Goal: Task Accomplishment & Management: Complete application form

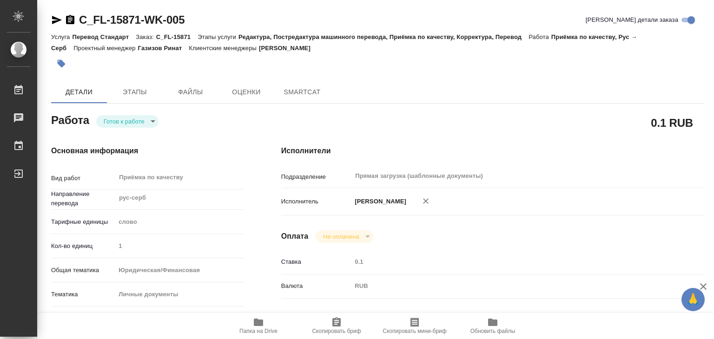
type textarea "x"
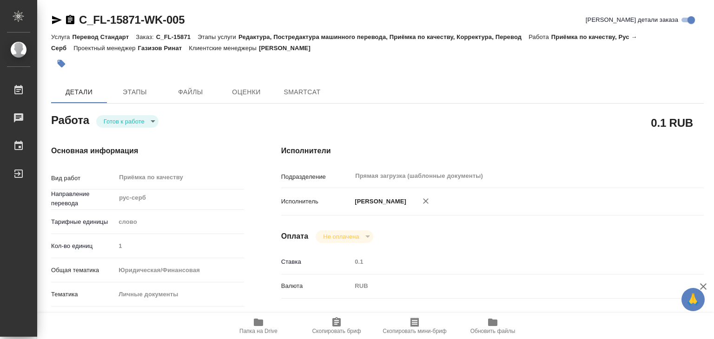
type textarea "x"
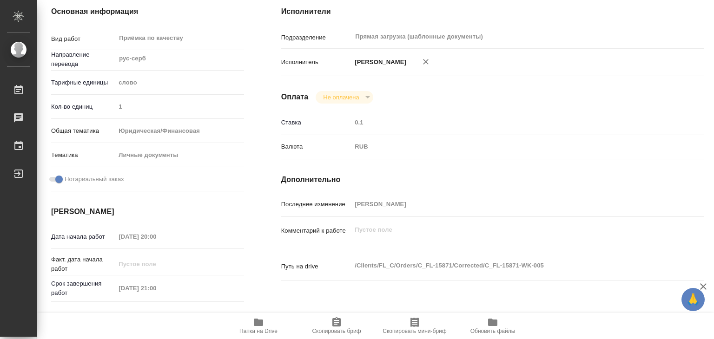
scroll to position [186, 0]
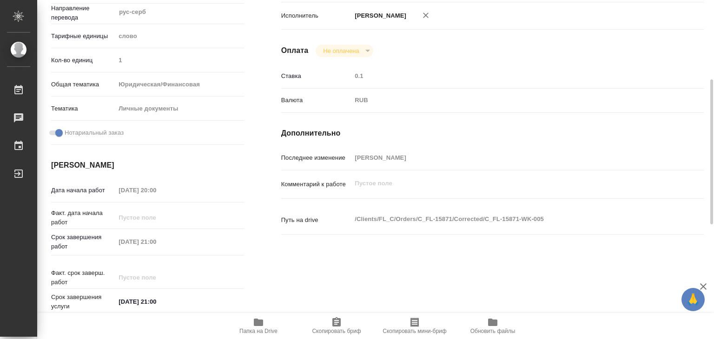
type textarea "x"
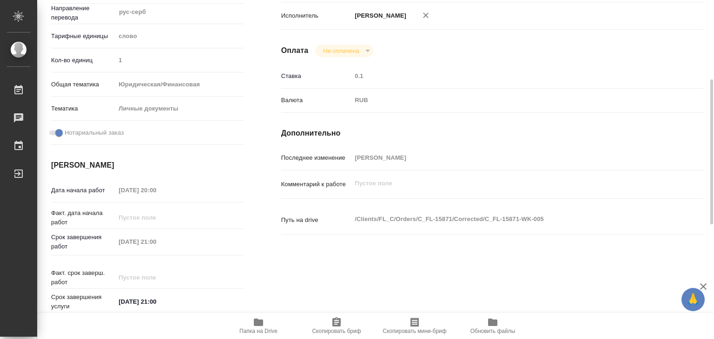
type textarea "x"
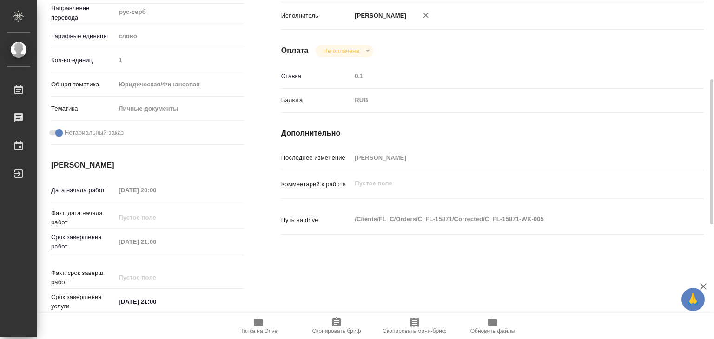
scroll to position [0, 0]
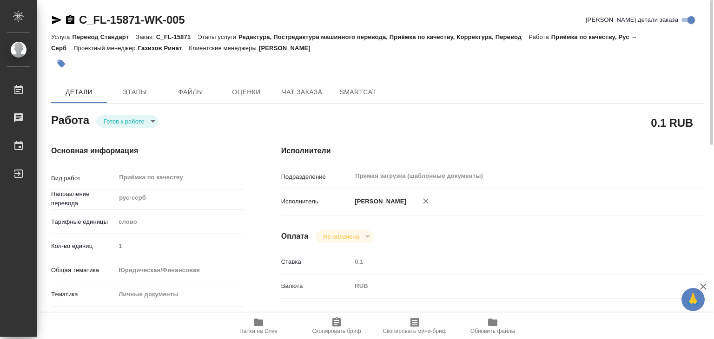
type textarea "x"
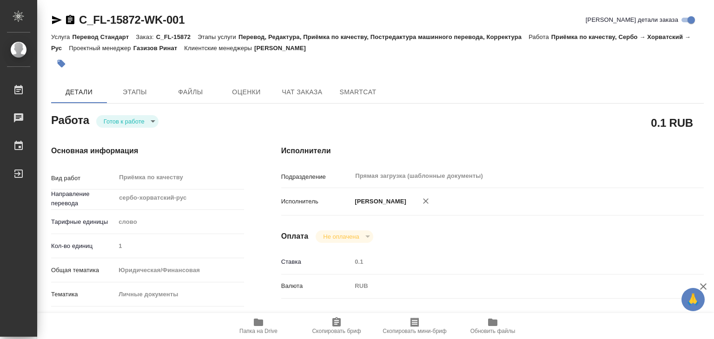
scroll to position [35, 0]
type textarea "x"
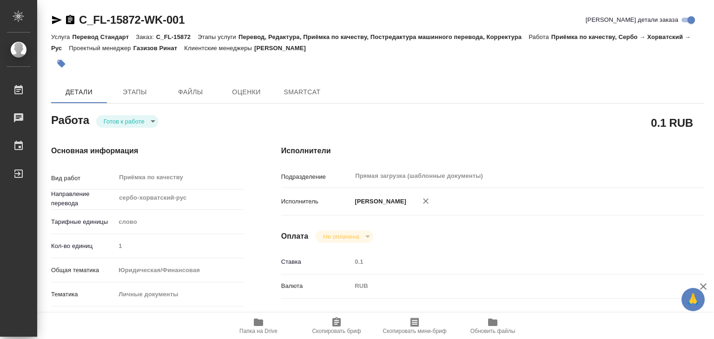
type textarea "x"
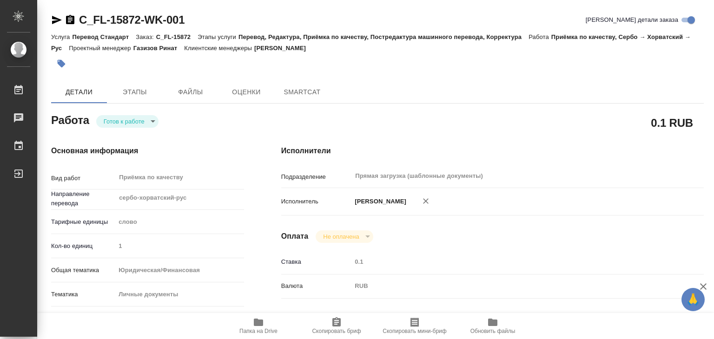
type textarea "x"
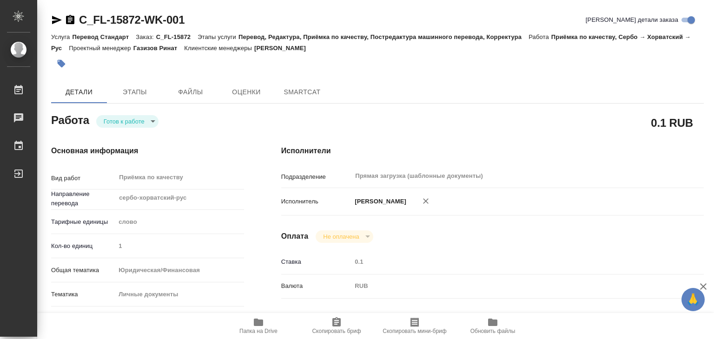
type textarea "x"
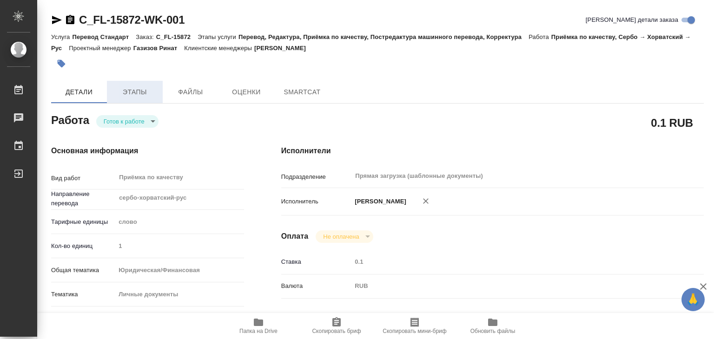
type textarea "x"
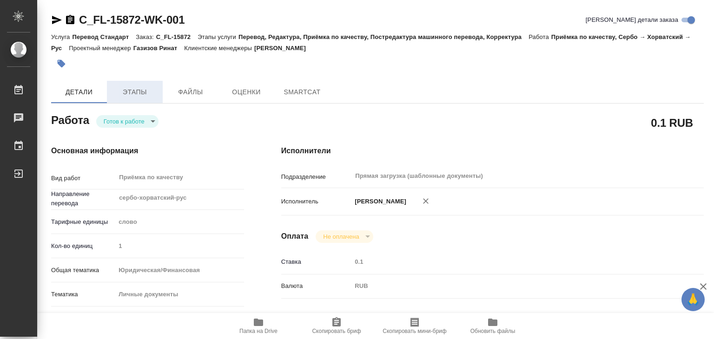
type textarea "x"
click at [137, 95] on span "Этапы" at bounding box center [135, 92] width 45 height 12
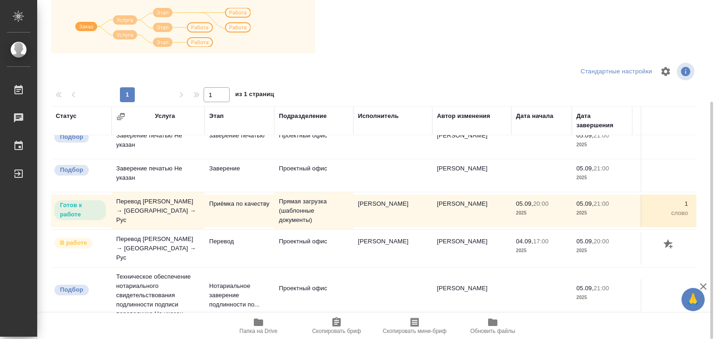
scroll to position [19, 0]
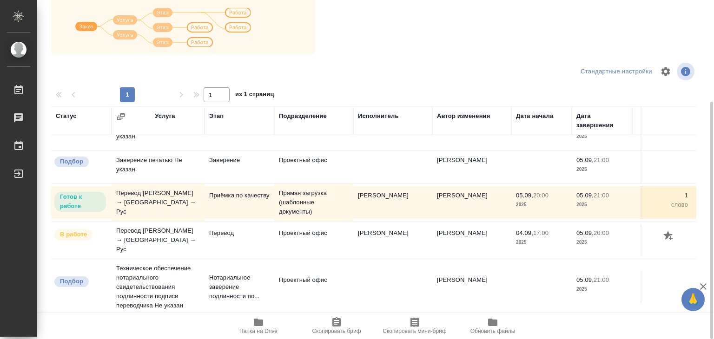
click at [251, 326] on span "Папка на Drive" at bounding box center [258, 326] width 67 height 18
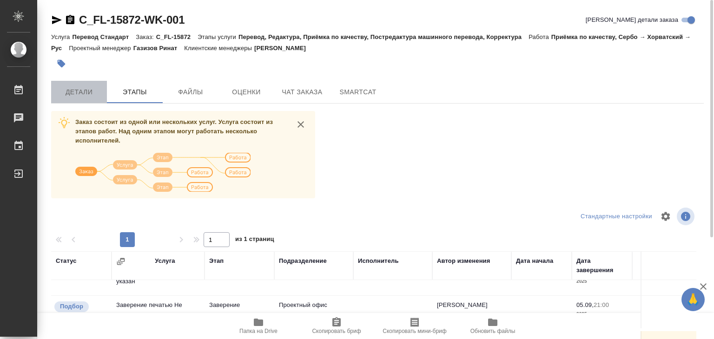
click at [84, 90] on span "Детали" at bounding box center [79, 92] width 45 height 12
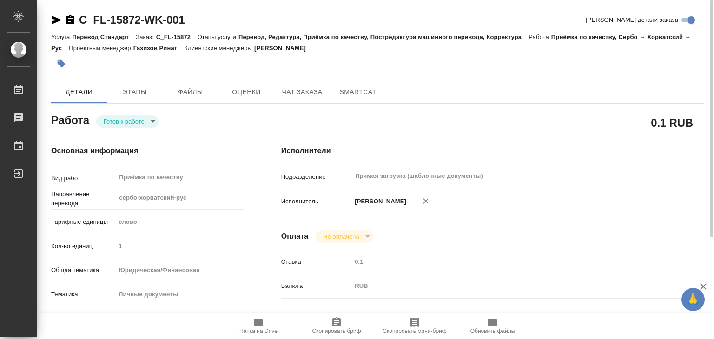
type textarea "x"
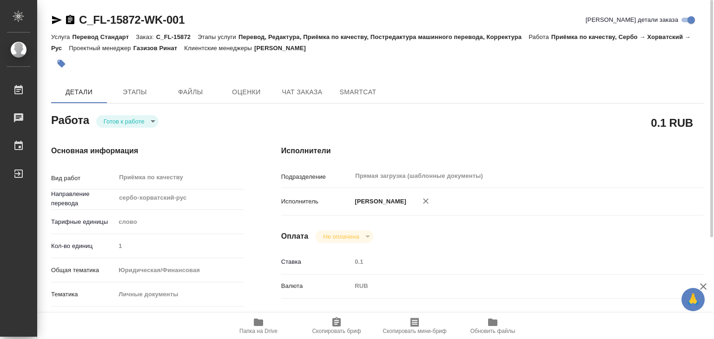
type textarea "x"
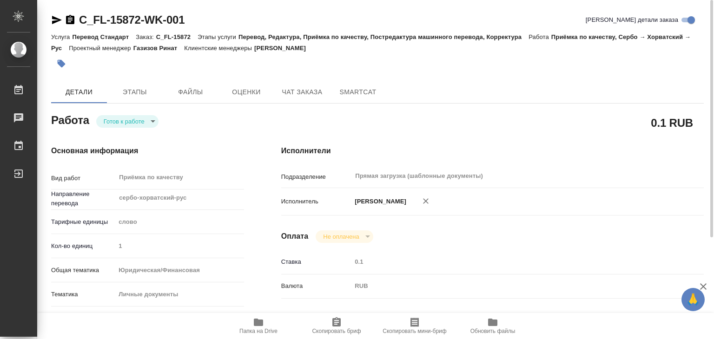
type textarea "x"
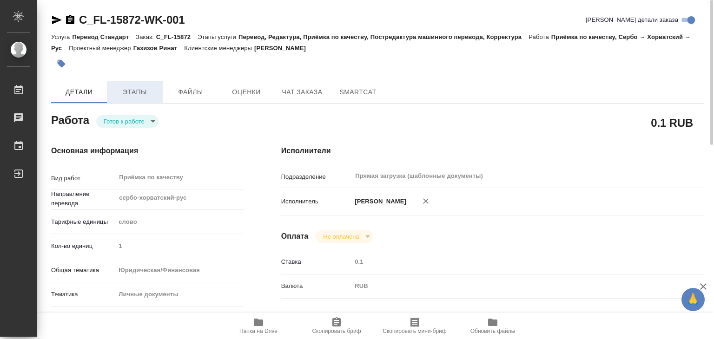
click at [131, 84] on button "Этапы" at bounding box center [135, 92] width 56 height 22
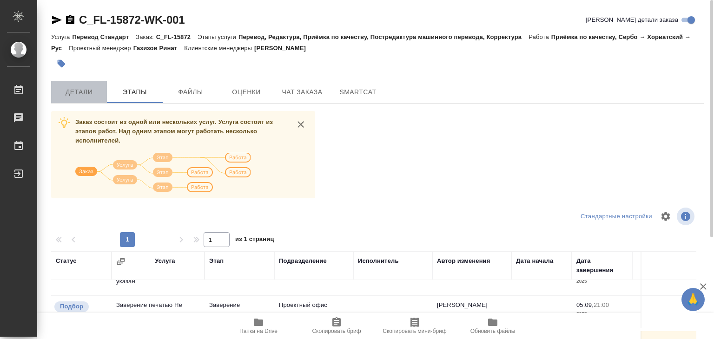
click at [80, 97] on span "Детали" at bounding box center [79, 92] width 45 height 12
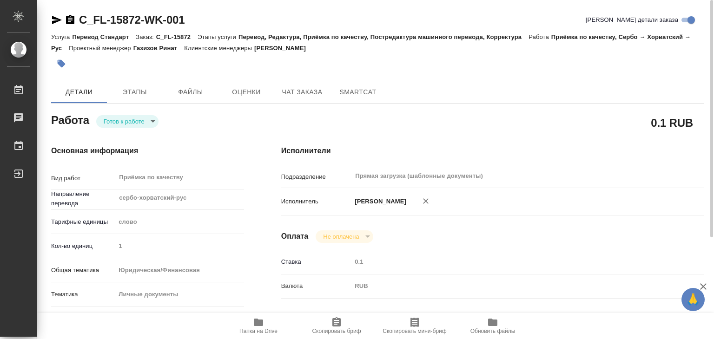
type textarea "x"
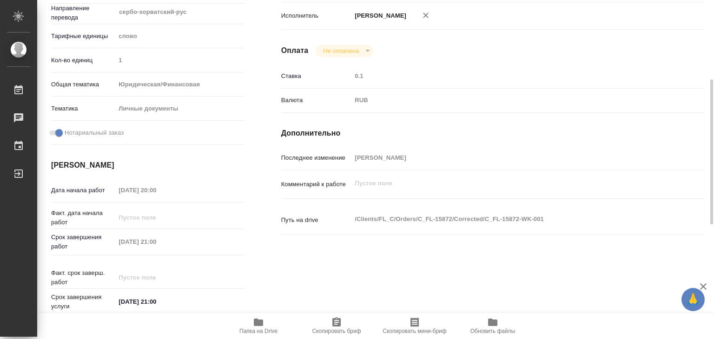
type textarea "x"
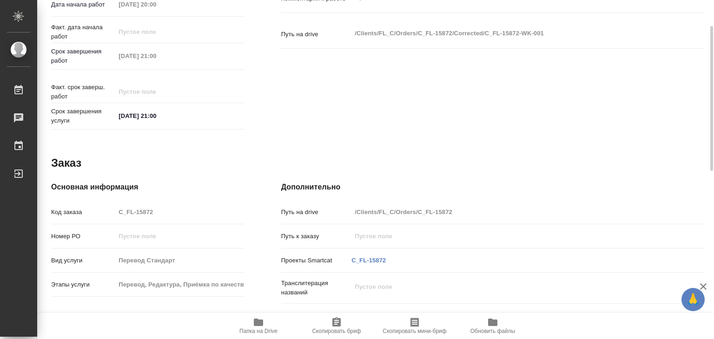
scroll to position [419, 0]
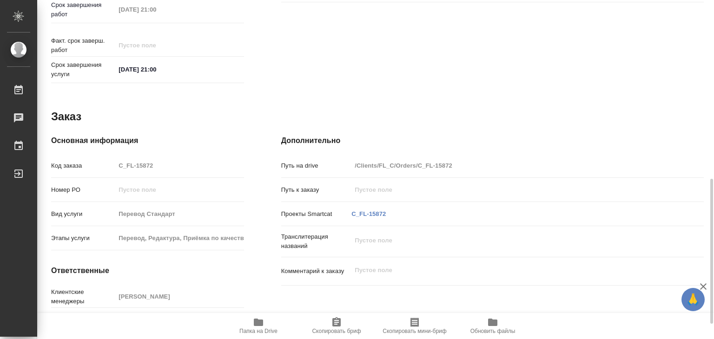
type textarea "x"
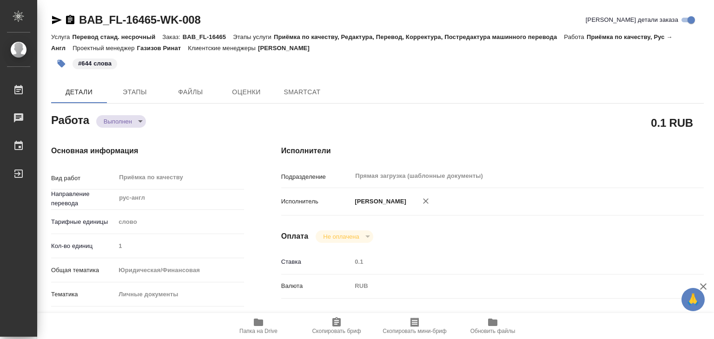
type textarea "x"
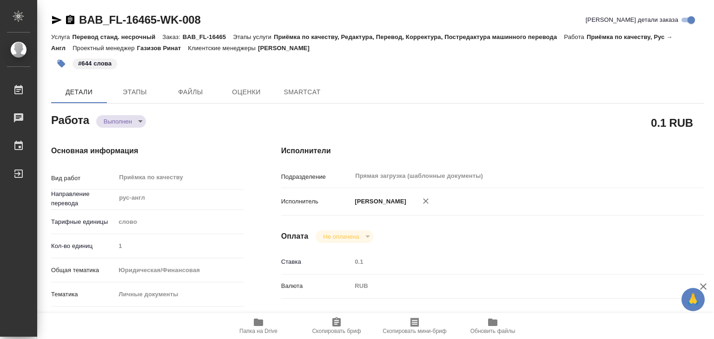
type textarea "x"
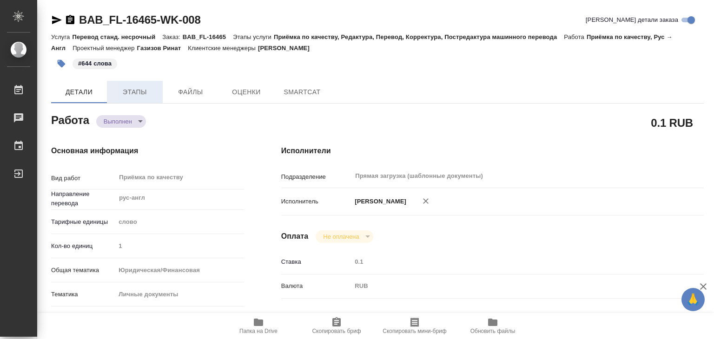
type textarea "x"
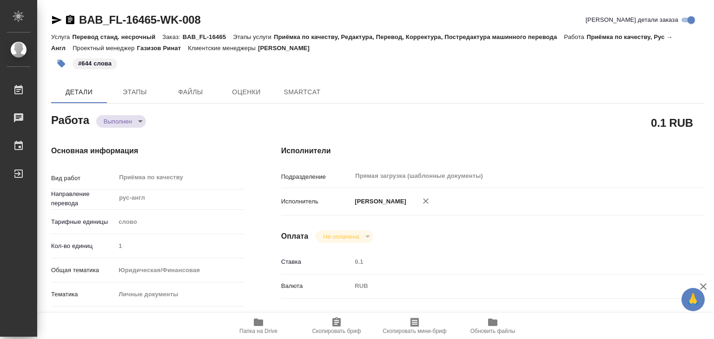
type textarea "x"
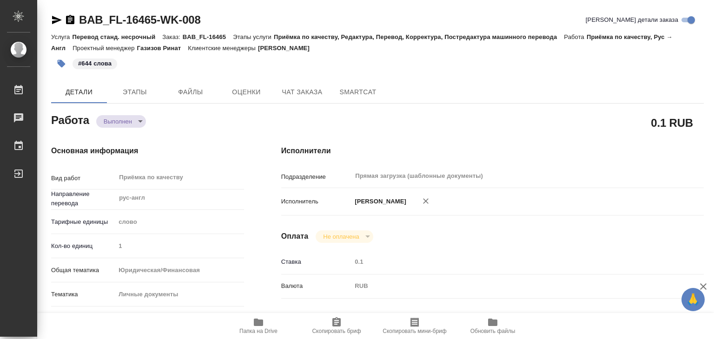
type textarea "x"
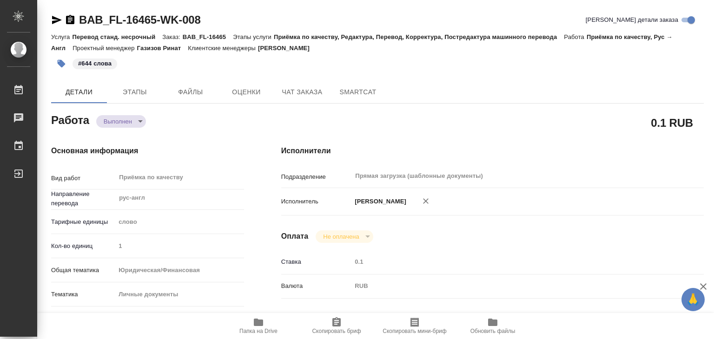
type textarea "x"
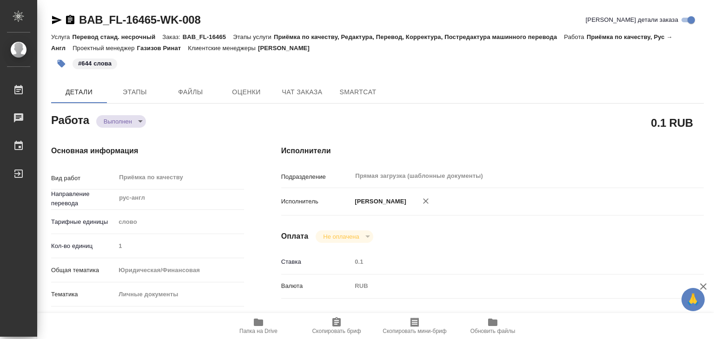
type textarea "x"
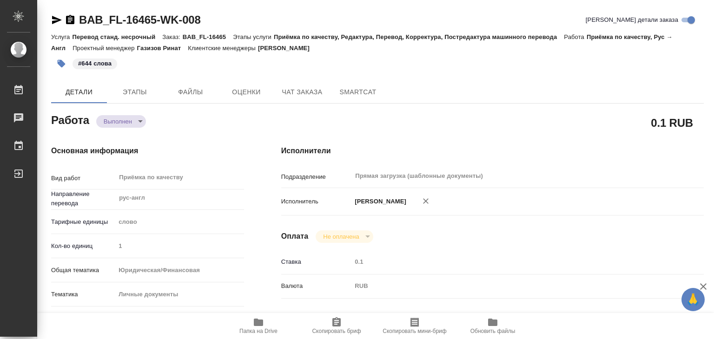
type textarea "x"
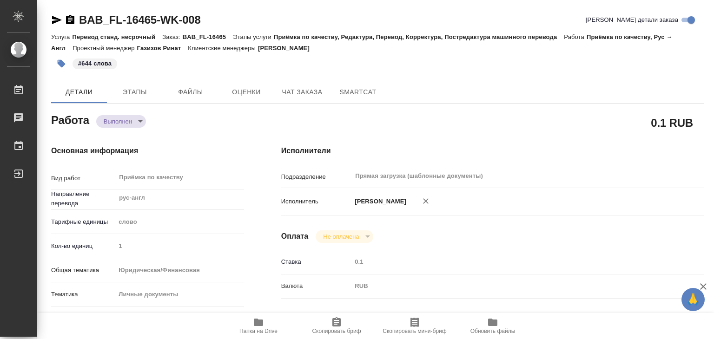
type textarea "x"
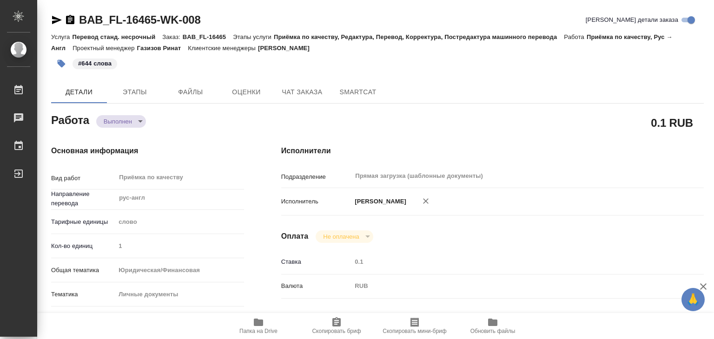
type textarea "x"
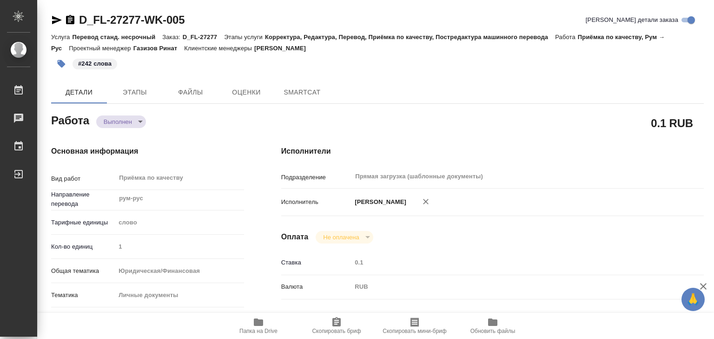
type textarea "x"
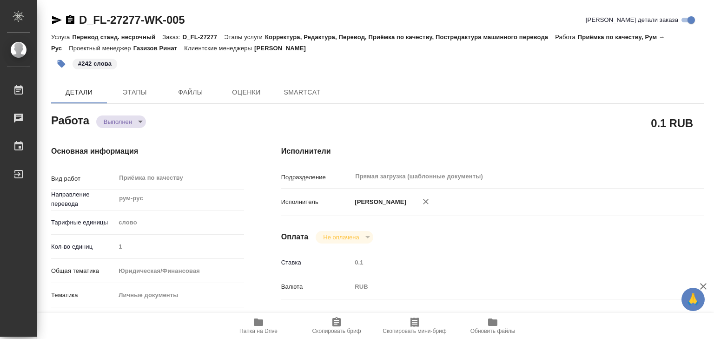
type textarea "x"
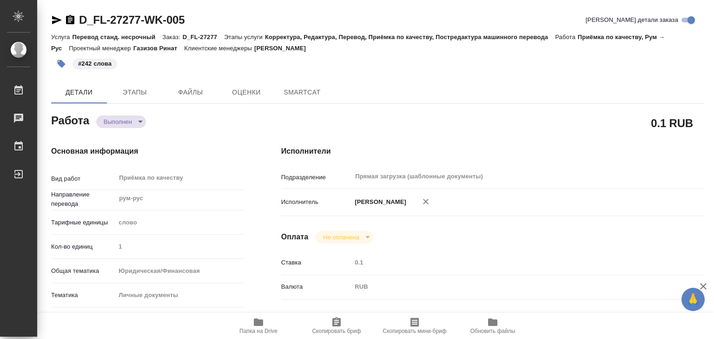
type textarea "x"
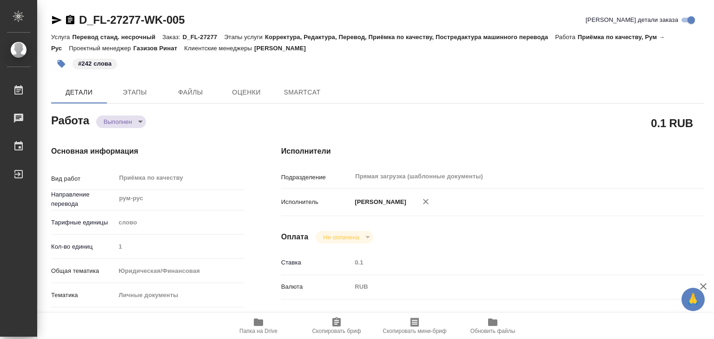
type textarea "x"
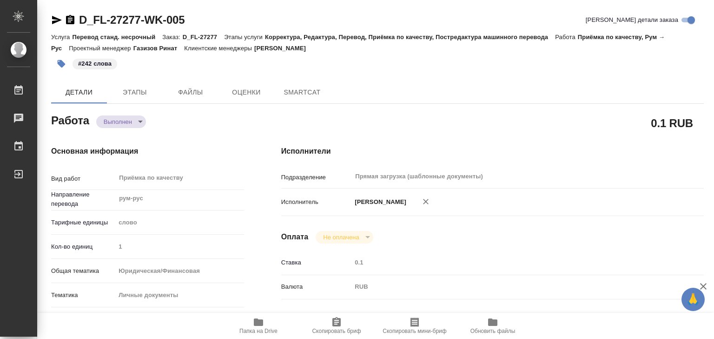
type textarea "x"
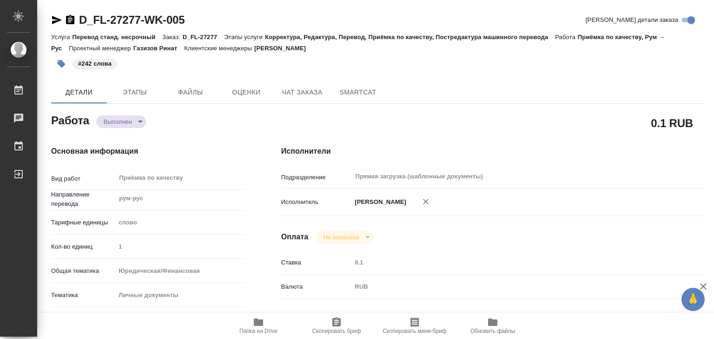
type textarea "x"
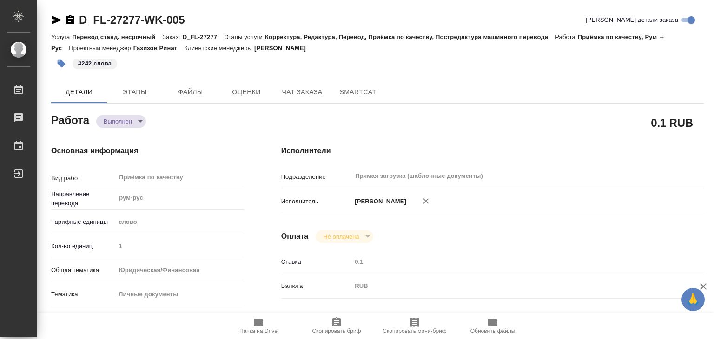
type textarea "x"
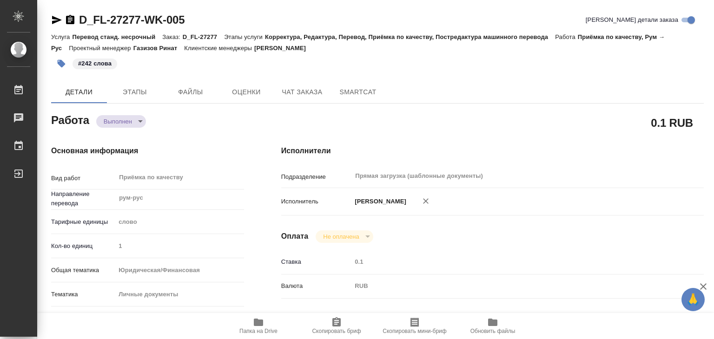
type textarea "x"
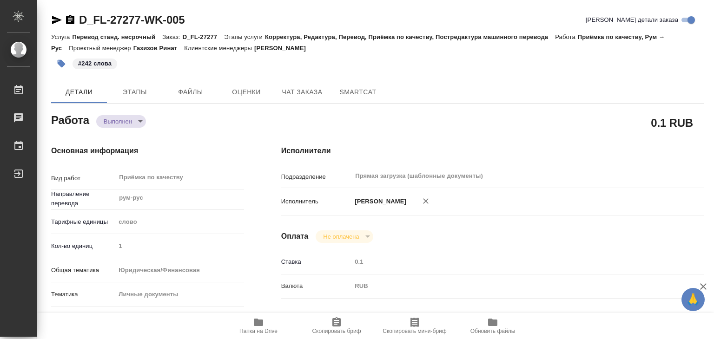
type textarea "x"
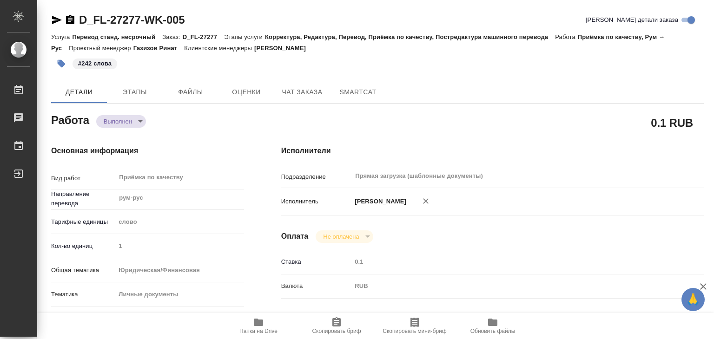
type textarea "x"
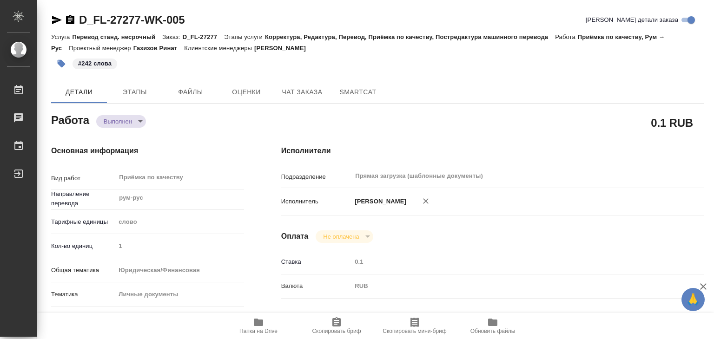
type textarea "x"
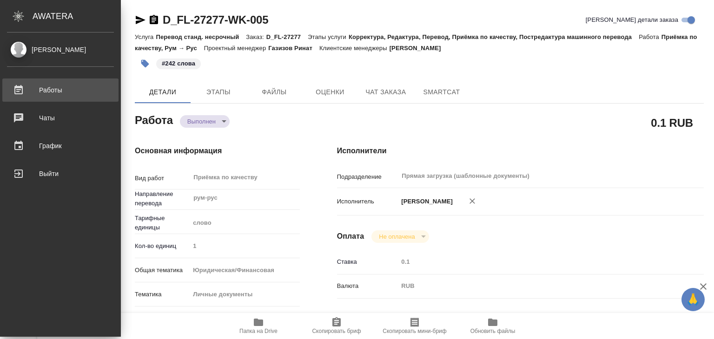
type textarea "x"
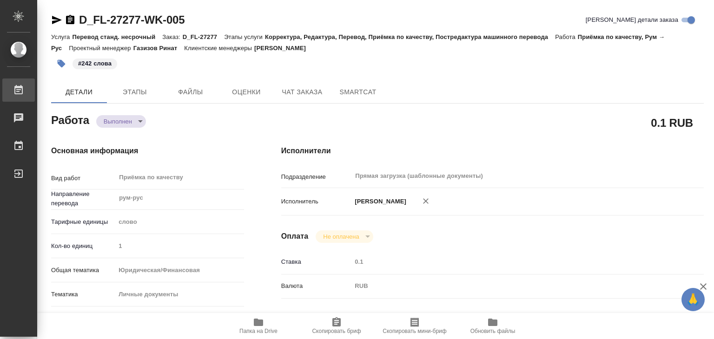
type textarea "x"
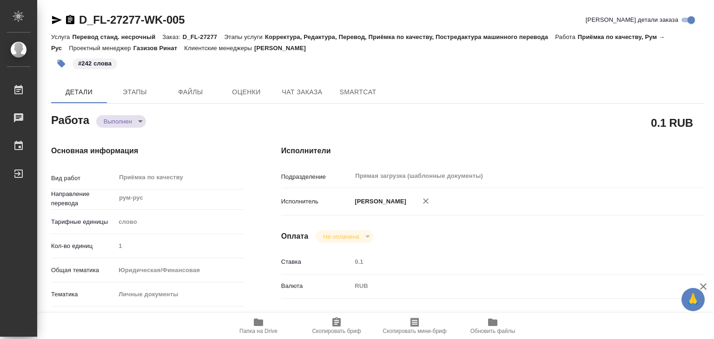
type textarea "x"
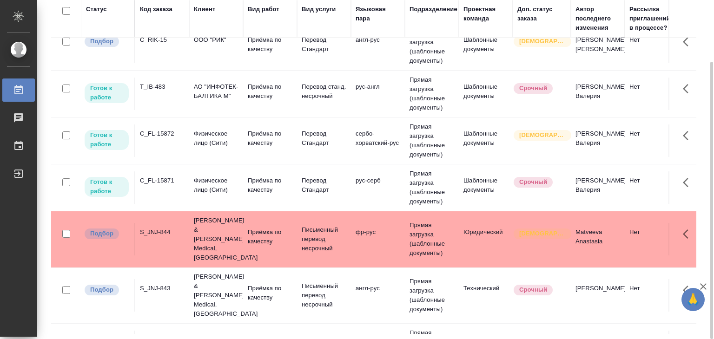
scroll to position [419, 0]
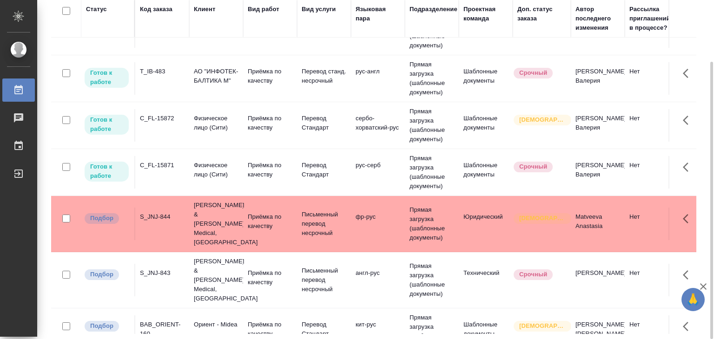
click at [220, 175] on p "Физическое лицо (Сити)" at bounding box center [216, 170] width 45 height 19
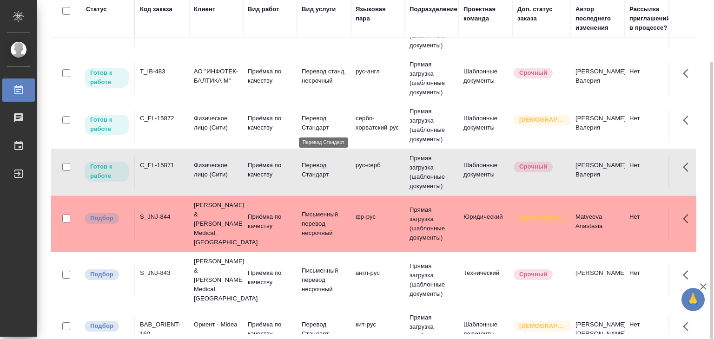
click at [330, 125] on p "Перевод Стандарт" at bounding box center [324, 123] width 45 height 19
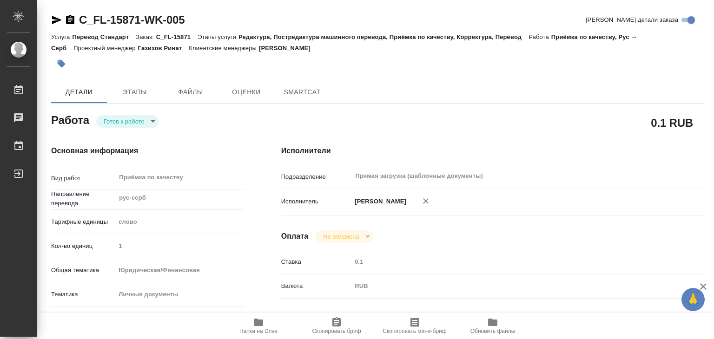
type textarea "x"
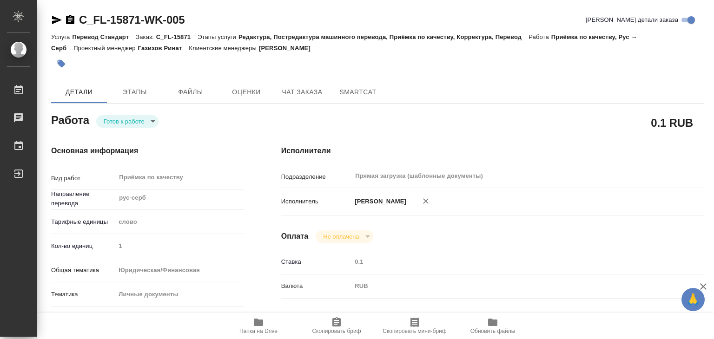
type textarea "x"
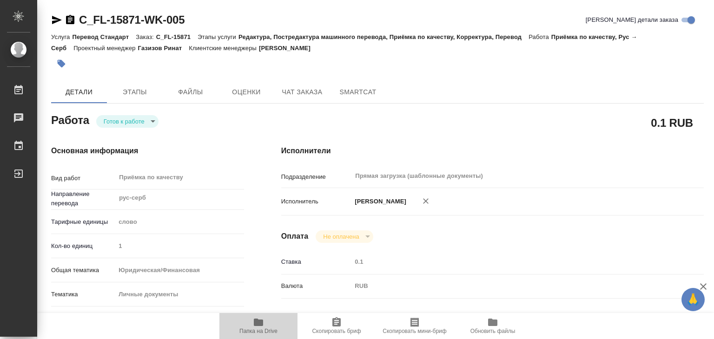
click at [260, 326] on icon "button" at bounding box center [258, 322] width 9 height 7
click at [261, 327] on icon "button" at bounding box center [258, 322] width 11 height 11
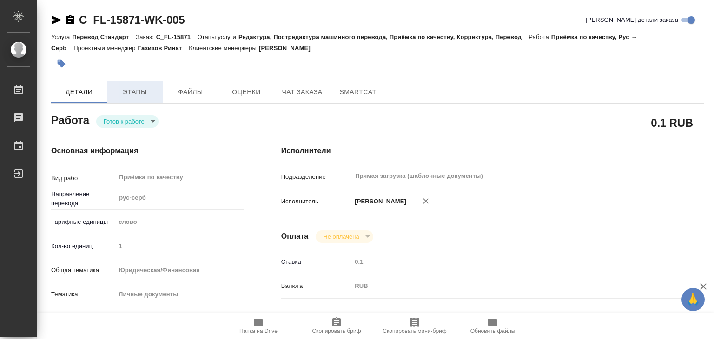
click at [140, 92] on span "Этапы" at bounding box center [135, 92] width 45 height 12
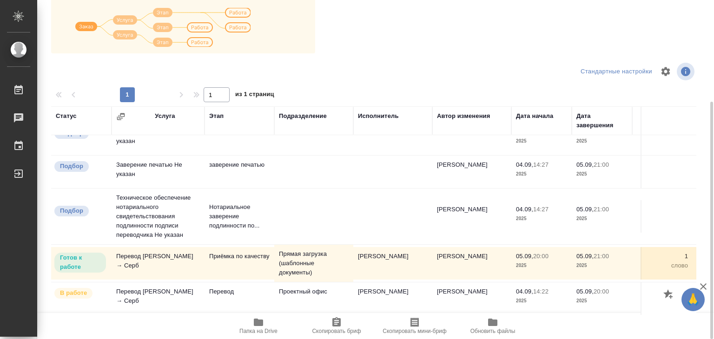
scroll to position [52, 0]
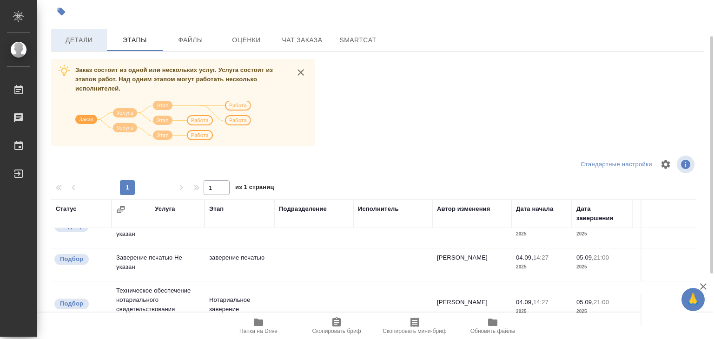
click at [101, 43] on span "Детали" at bounding box center [79, 40] width 45 height 12
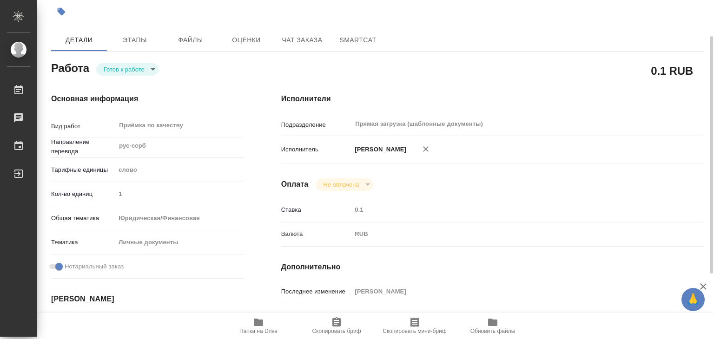
type textarea "x"
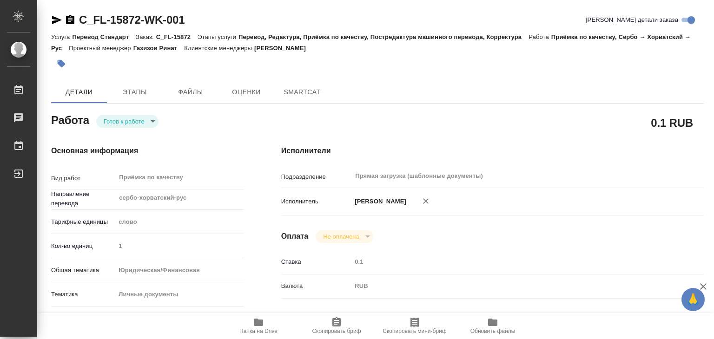
type textarea "x"
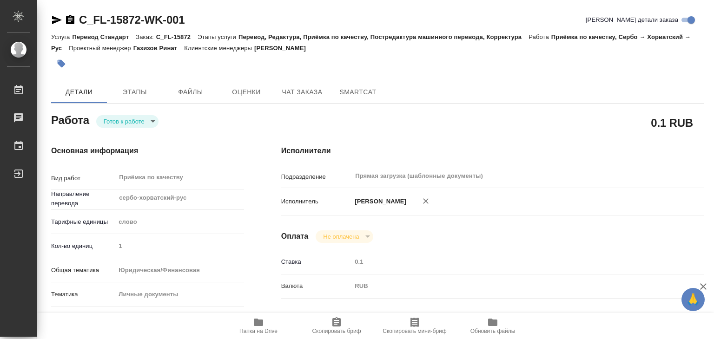
type textarea "x"
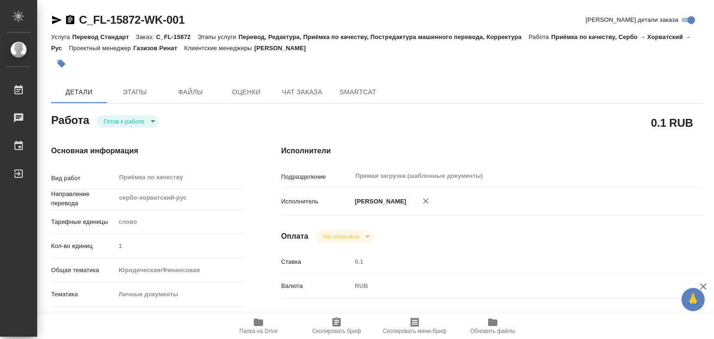
type textarea "x"
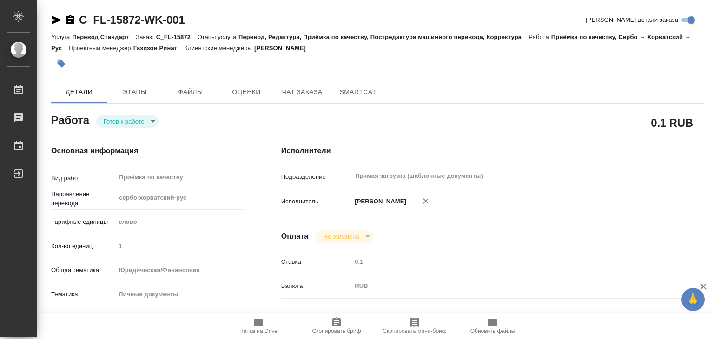
type textarea "x"
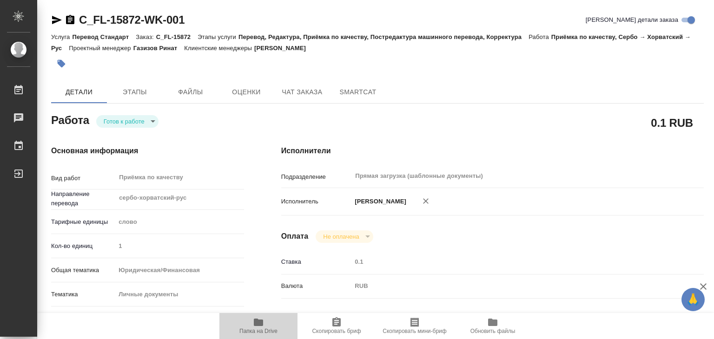
click at [253, 329] on span "Папка на Drive" at bounding box center [258, 331] width 38 height 7
click at [149, 124] on body "🙏 .cls-1 fill:#fff; AWATERA Alilekova [PERSON_NAME] Работы 0 Чаты График Выйти …" at bounding box center [357, 169] width 714 height 339
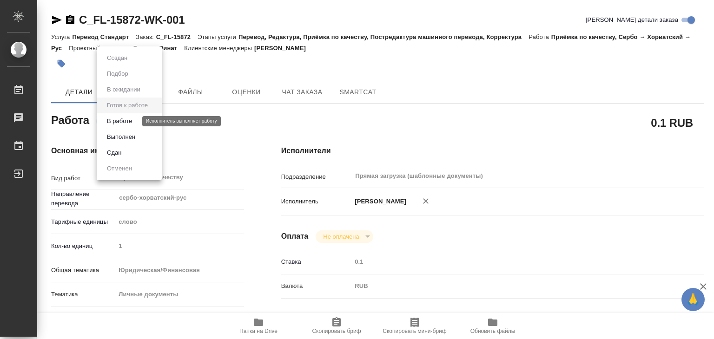
click at [130, 122] on button "В работе" at bounding box center [119, 121] width 31 height 10
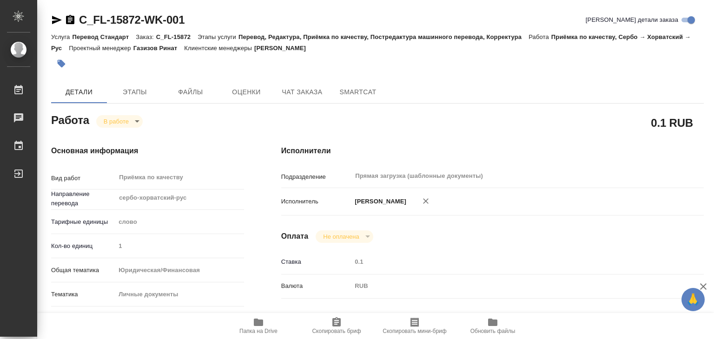
type textarea "x"
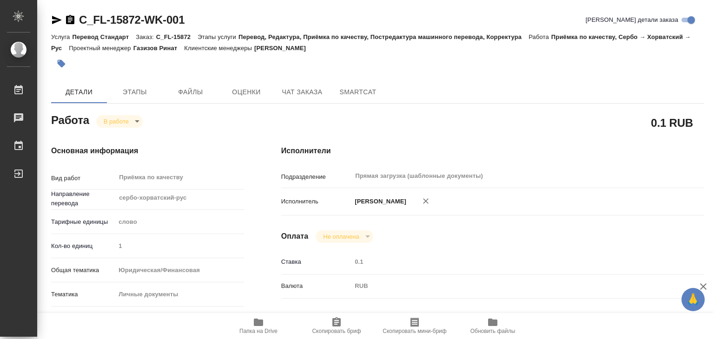
type textarea "x"
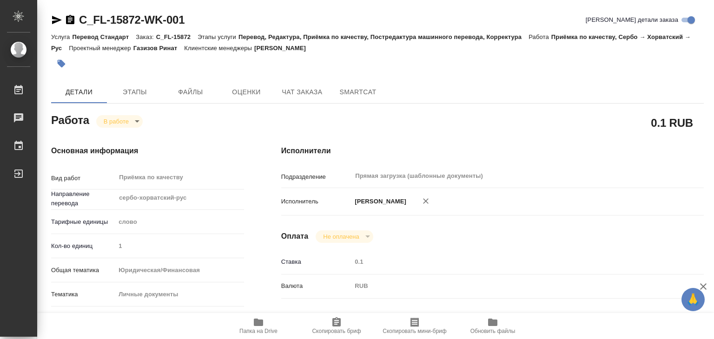
type textarea "x"
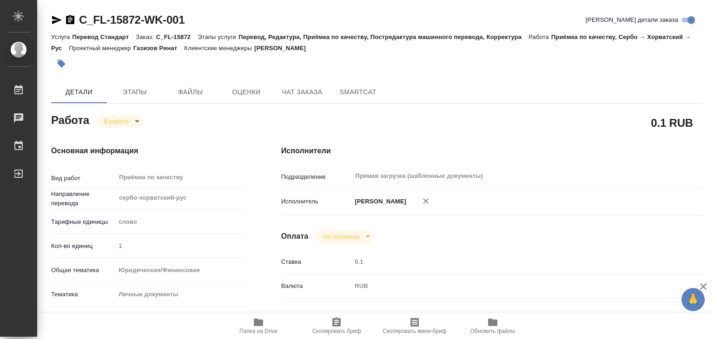
type textarea "x"
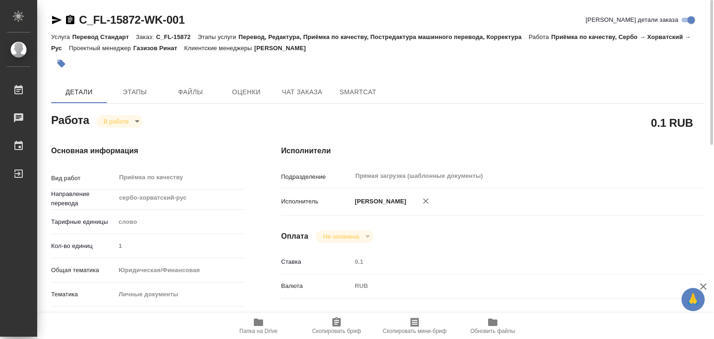
click at [60, 64] on icon "button" at bounding box center [62, 64] width 8 height 8
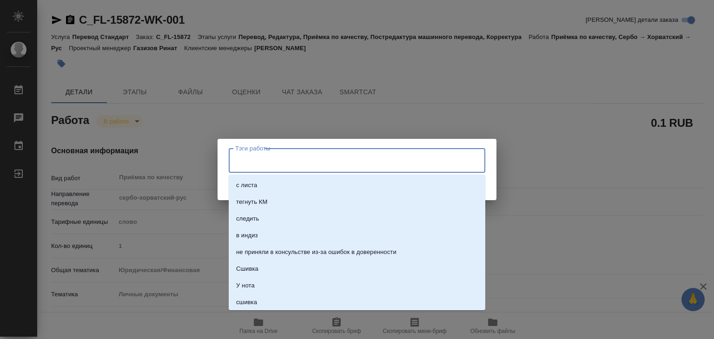
click at [258, 157] on input "Тэги работы" at bounding box center [348, 161] width 231 height 16
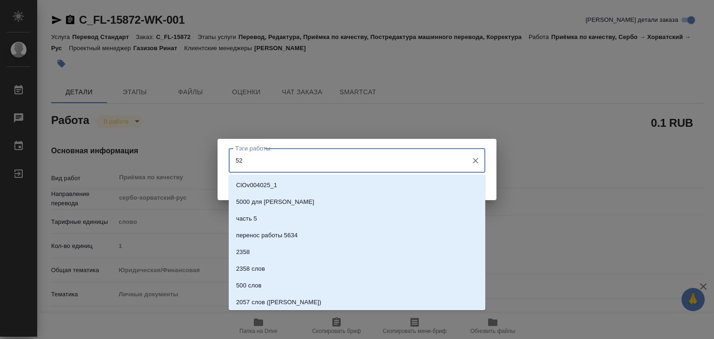
type input "529"
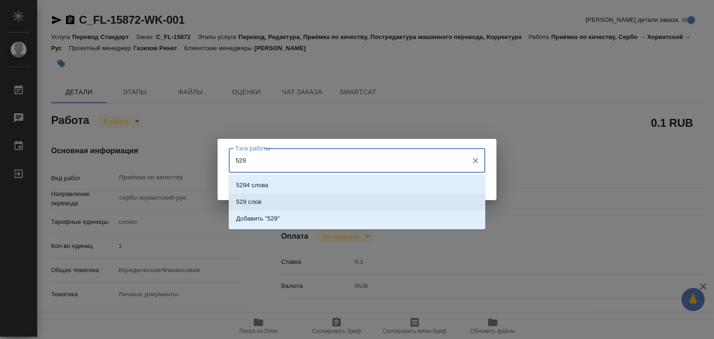
click at [272, 199] on li "529 слов" at bounding box center [357, 202] width 257 height 17
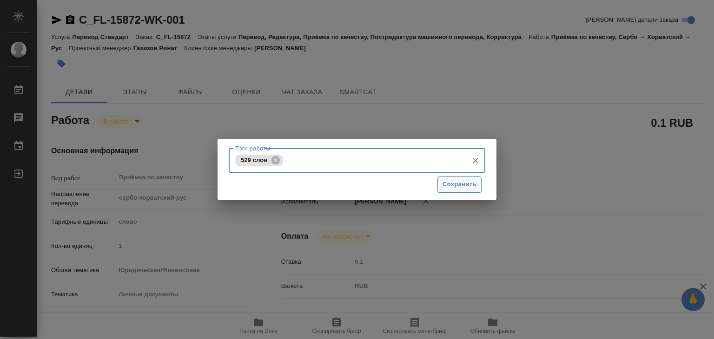
click at [450, 184] on span "Сохранить" at bounding box center [460, 184] width 34 height 11
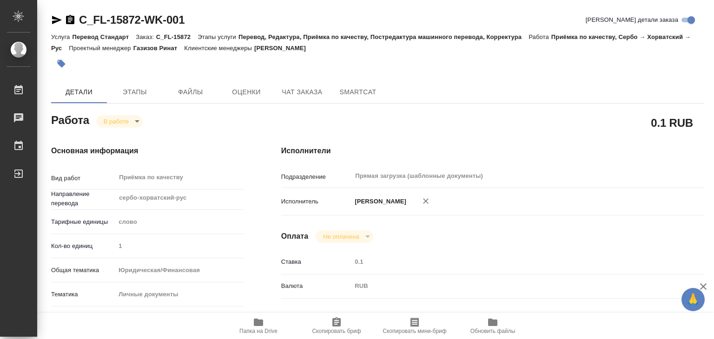
type input "inProgress"
type textarea "Приёмка по качеству"
type textarea "x"
type input "сербо-хорватский-рус"
type input "5a8b1489cc6b4906c91bfd90"
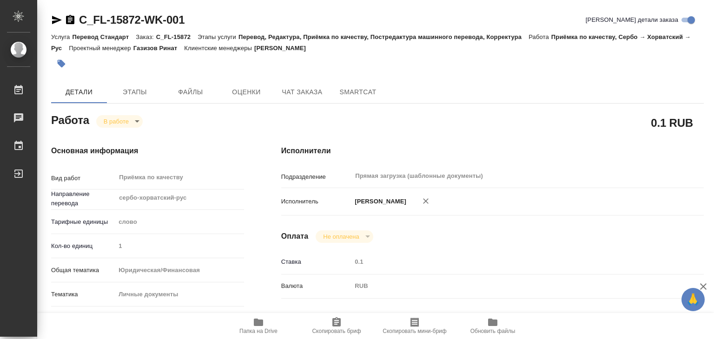
type input "1"
type input "yr-fn"
type input "5a8b8b956a9677013d343cfe"
checkbox input "true"
type input "[DATE] 20:00"
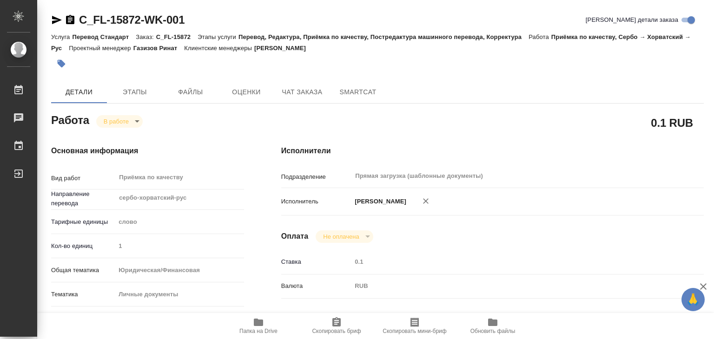
type input "[DATE] 21:46"
type input "[DATE] 21:00"
type input "Прямая загрузка (шаблонные документы)"
type input "notPayed"
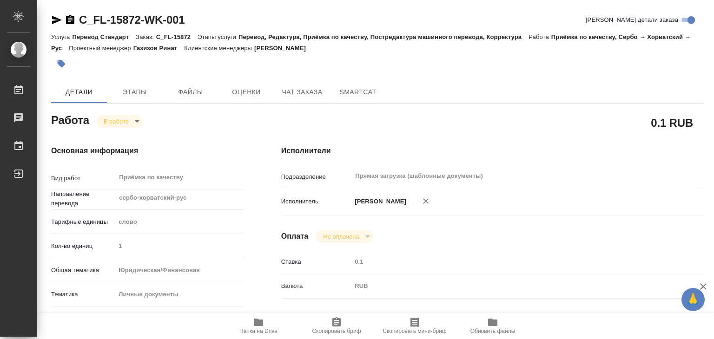
type input "0.1"
type input "RUB"
type input "[PERSON_NAME]"
type textarea "x"
type textarea "/Clients/FL_C/Orders/C_FL-15872/Corrected/C_FL-15872-WK-001"
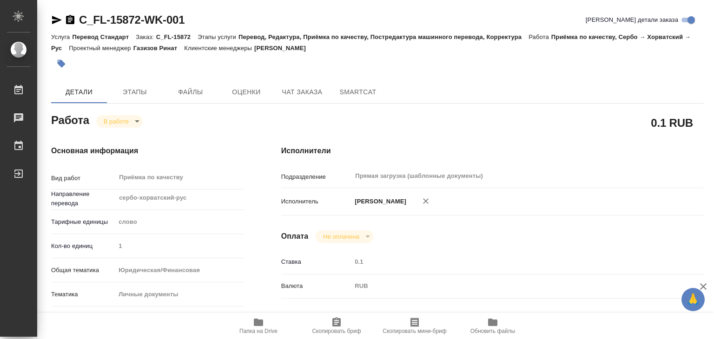
type textarea "x"
type input "C_FL-15872"
type input "Перевод Стандарт"
type input "Перевод, Редактура, Приёмка по качеству, Постредактура машинного перевода, Корр…"
type input "[PERSON_NAME]"
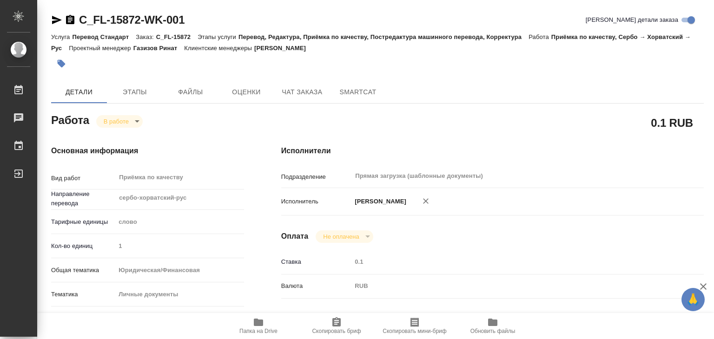
type input "/Clients/FL_C/Orders/C_FL-15872"
type textarea "x"
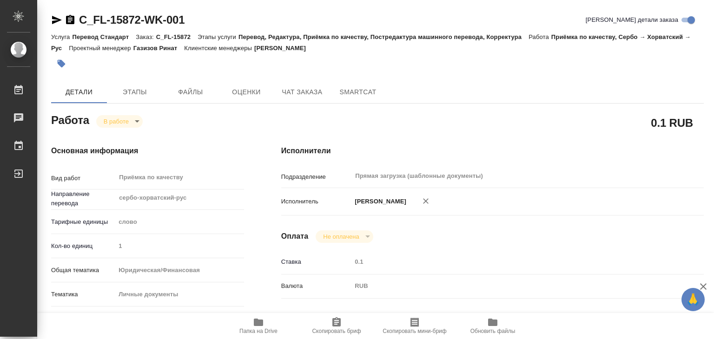
type textarea "x"
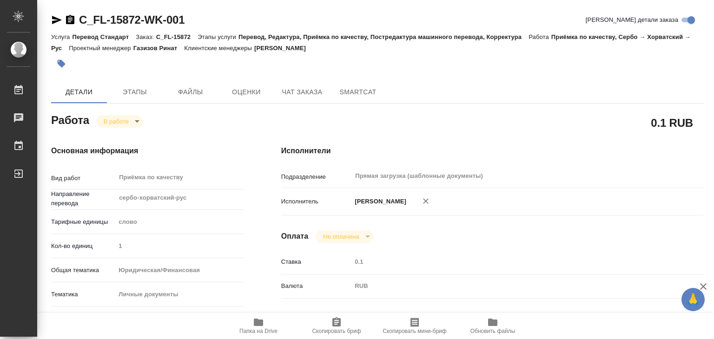
type textarea "x"
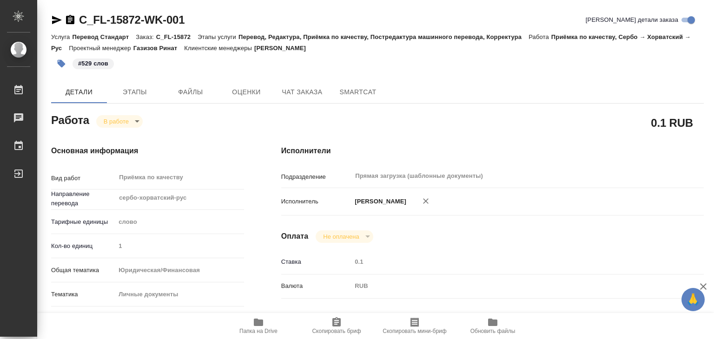
type textarea "x"
drag, startPoint x: 74, startPoint y: 11, endPoint x: 139, endPoint y: 26, distance: 66.2
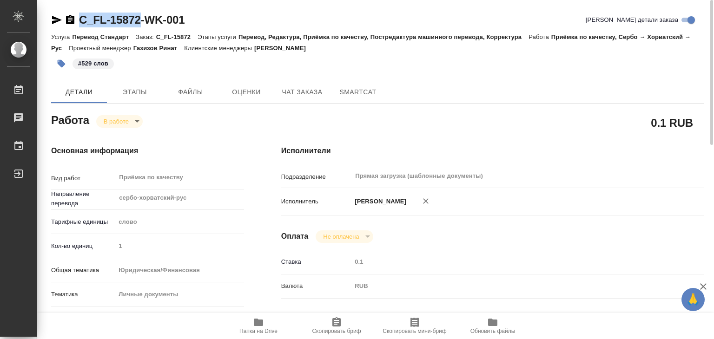
copy link "C_FL-15872"
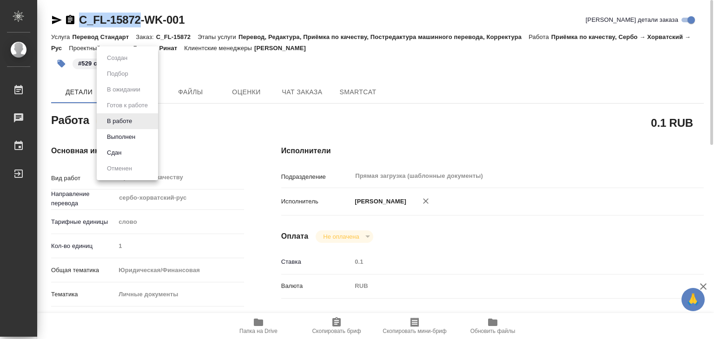
click at [120, 117] on body "🙏 .cls-1 fill:#fff; AWATERA Alilekova Valeriya Работы 0 Чаты График Выйти C_FL-…" at bounding box center [357, 169] width 714 height 339
click at [133, 137] on button "Выполнен" at bounding box center [121, 137] width 34 height 10
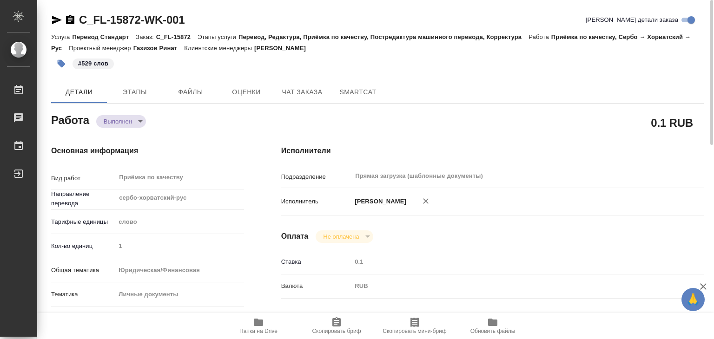
type textarea "x"
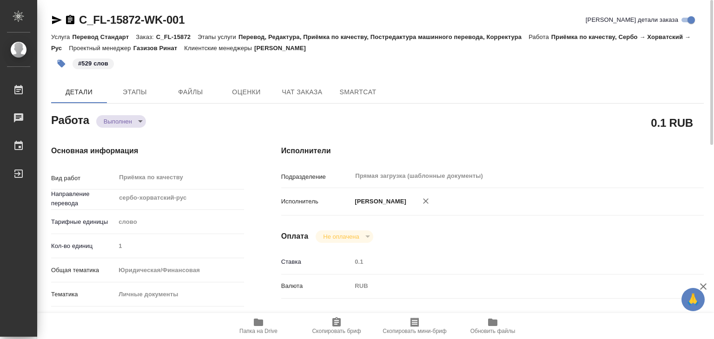
type textarea "x"
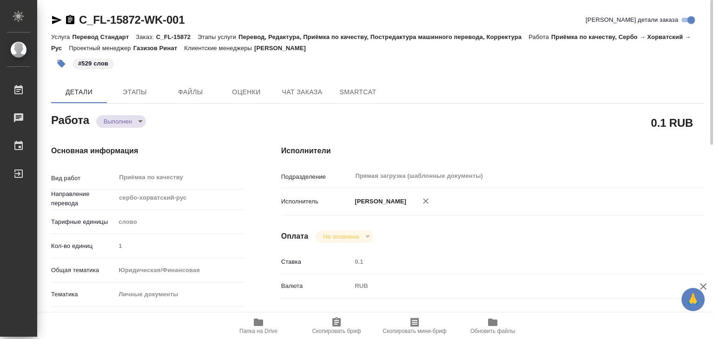
type textarea "x"
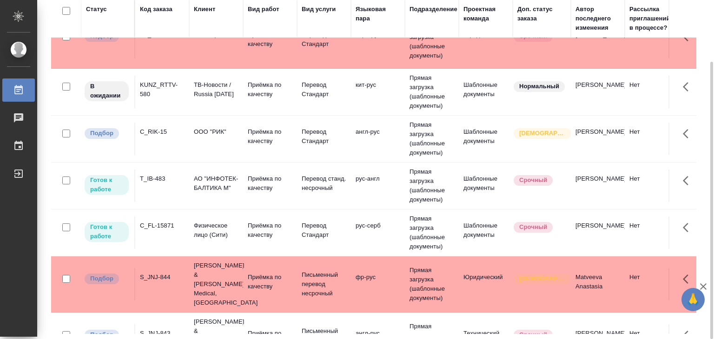
scroll to position [465, 0]
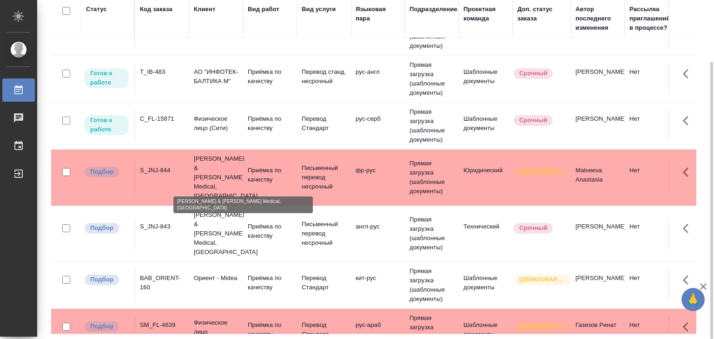
click at [200, 162] on p "[PERSON_NAME] & [PERSON_NAME] Medical, [GEOGRAPHIC_DATA]" at bounding box center [216, 177] width 45 height 47
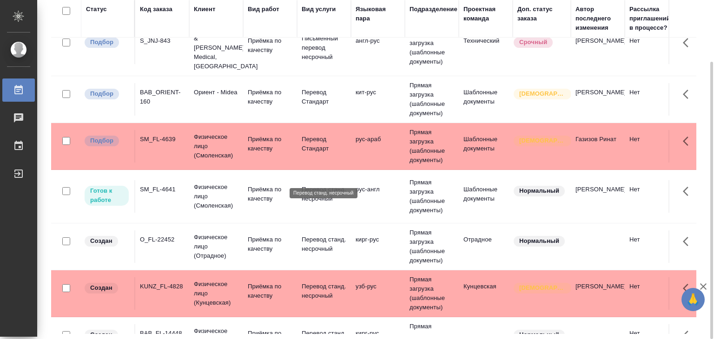
scroll to position [808, 0]
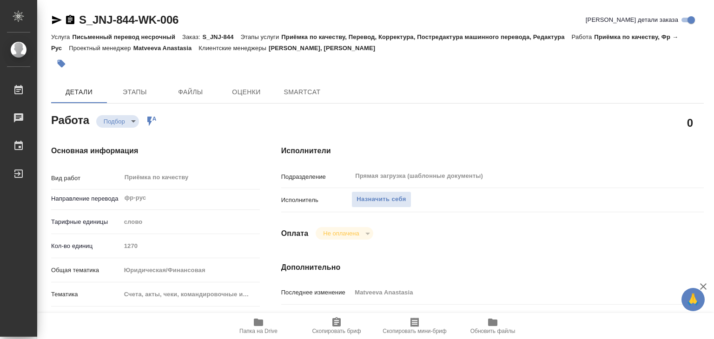
type textarea "x"
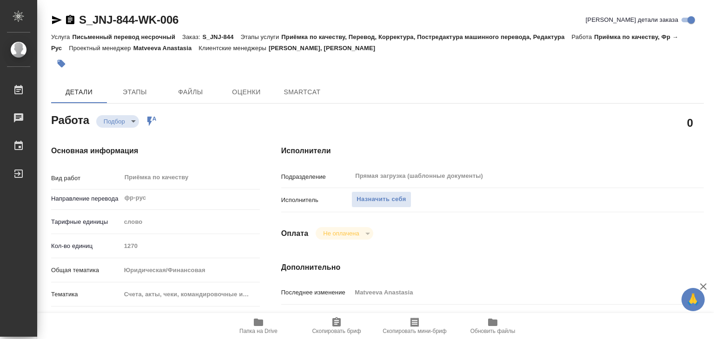
type textarea "x"
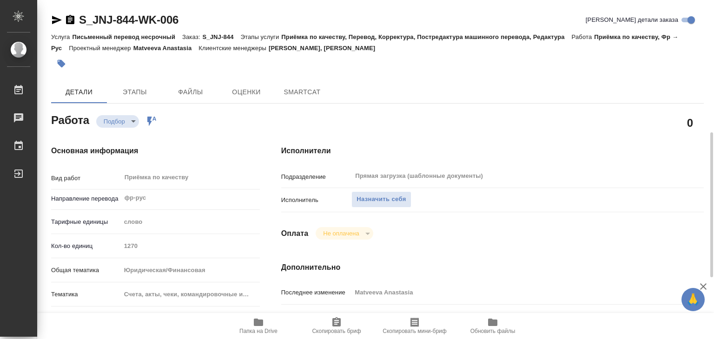
type textarea "x"
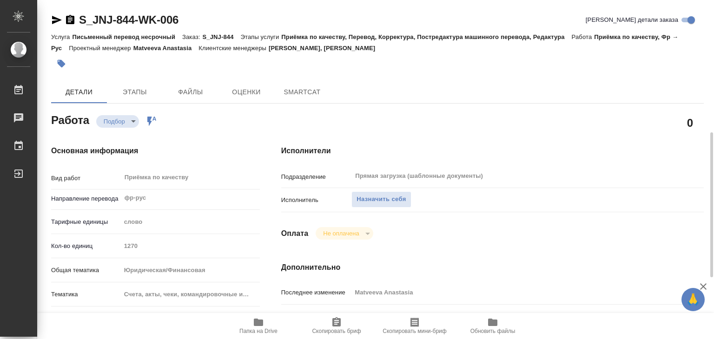
scroll to position [233, 0]
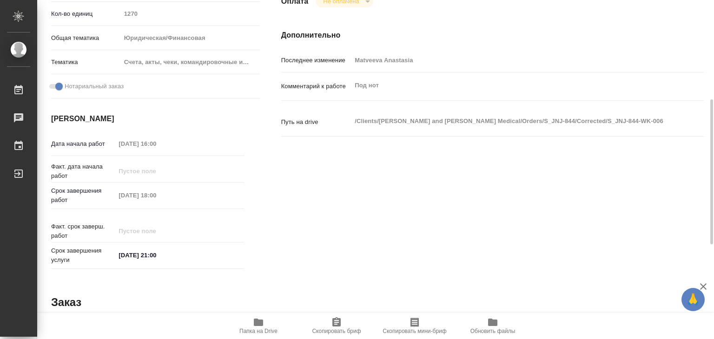
type textarea "x"
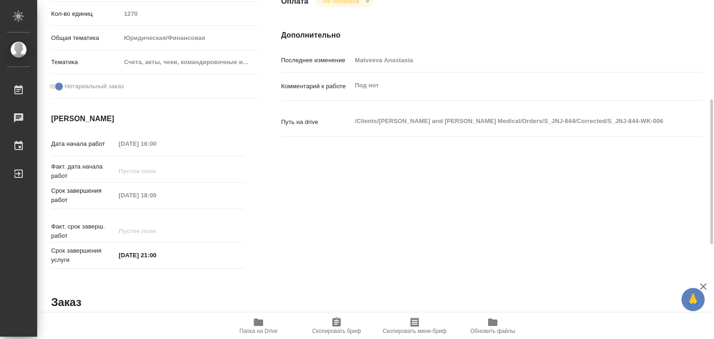
type textarea "x"
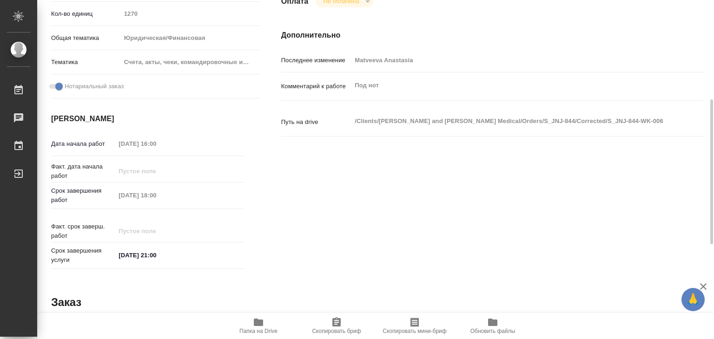
type textarea "x"
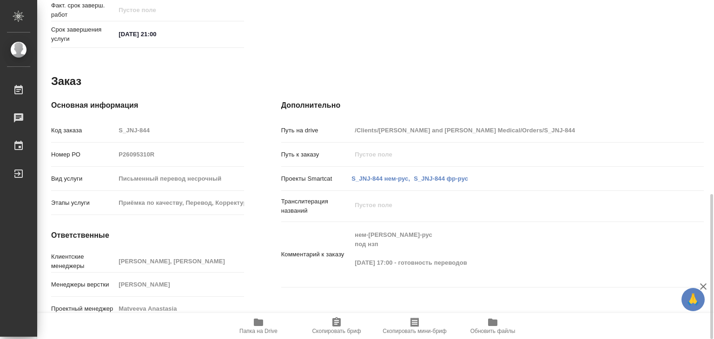
scroll to position [314, 0]
